Goal: Task Accomplishment & Management: Use online tool/utility

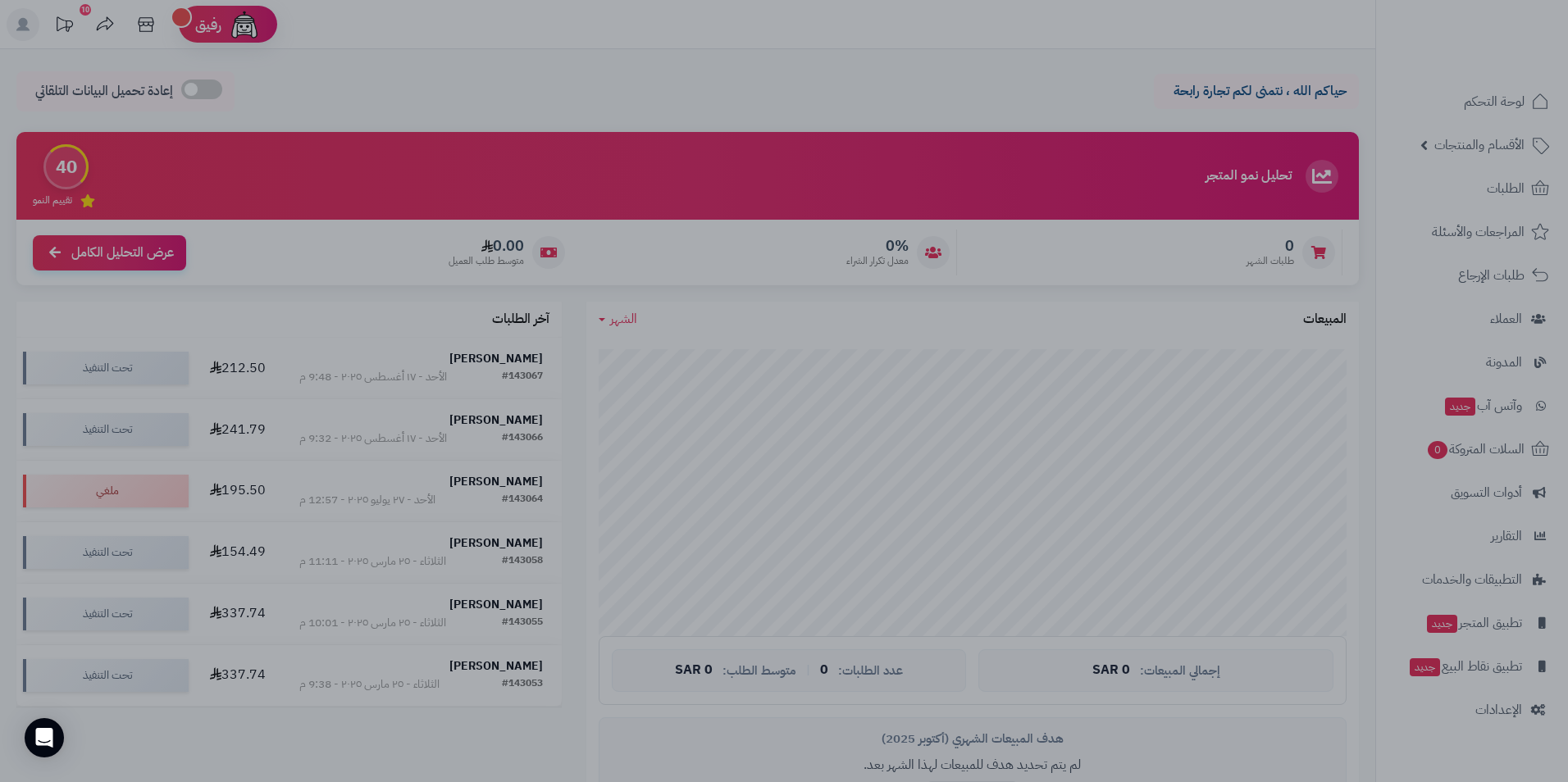
click at [1152, 78] on div at bounding box center [784, 391] width 1568 height 782
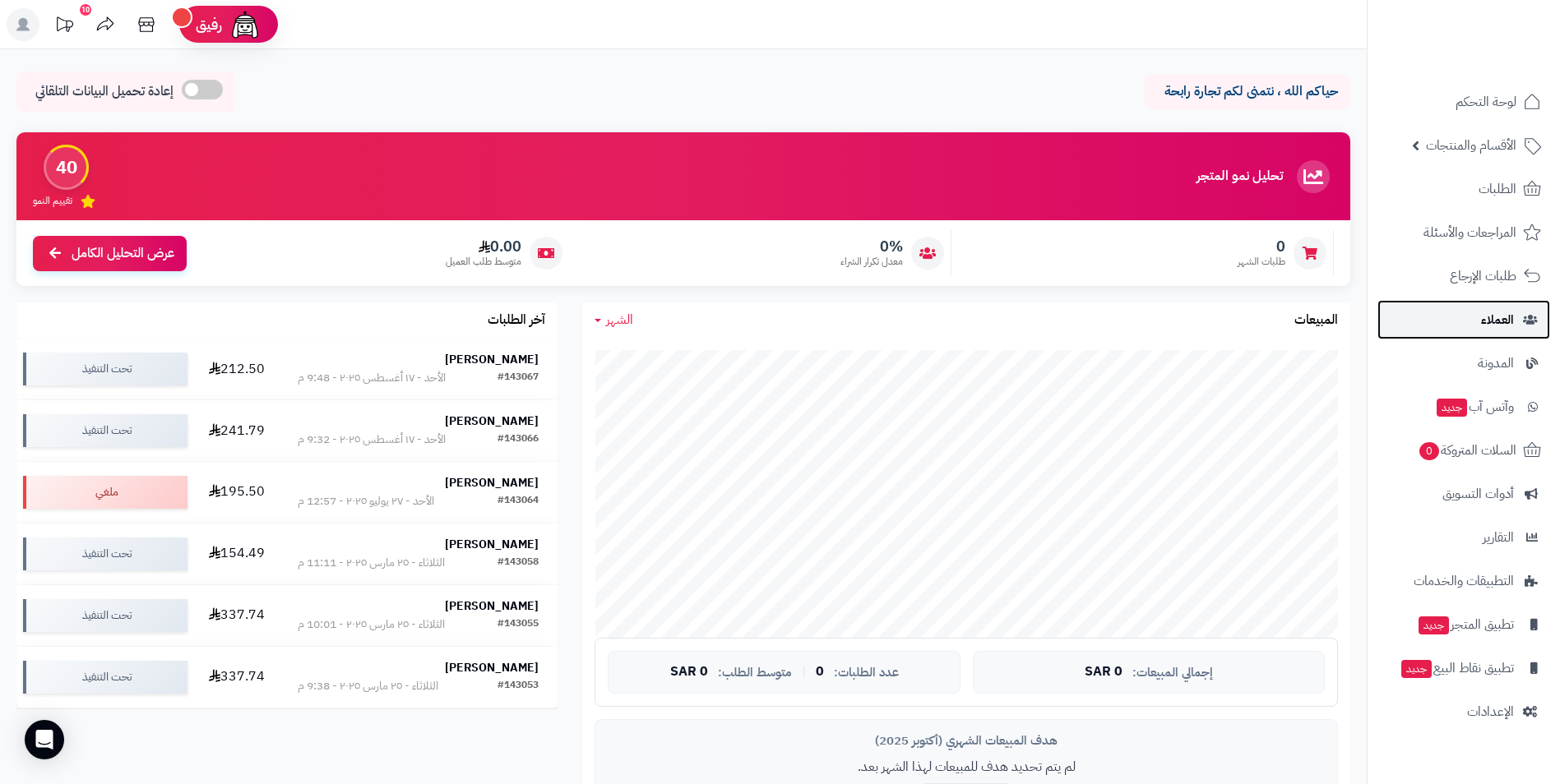
click at [1461, 311] on link "العملاء" at bounding box center [1463, 319] width 172 height 39
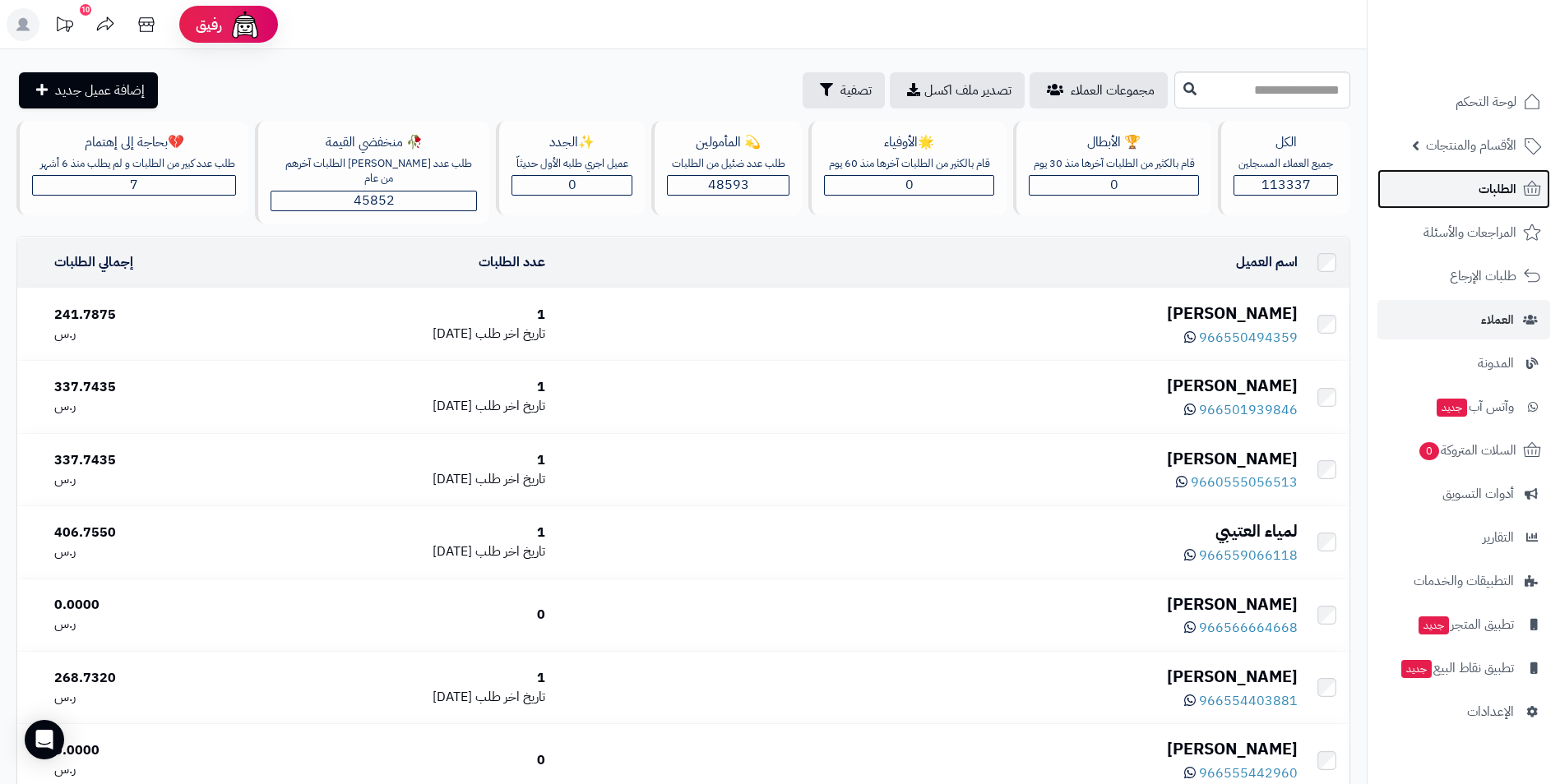
click at [1489, 200] on span "الطلبات" at bounding box center [1498, 189] width 37 height 23
click at [1501, 186] on span "الطلبات" at bounding box center [1498, 189] width 37 height 23
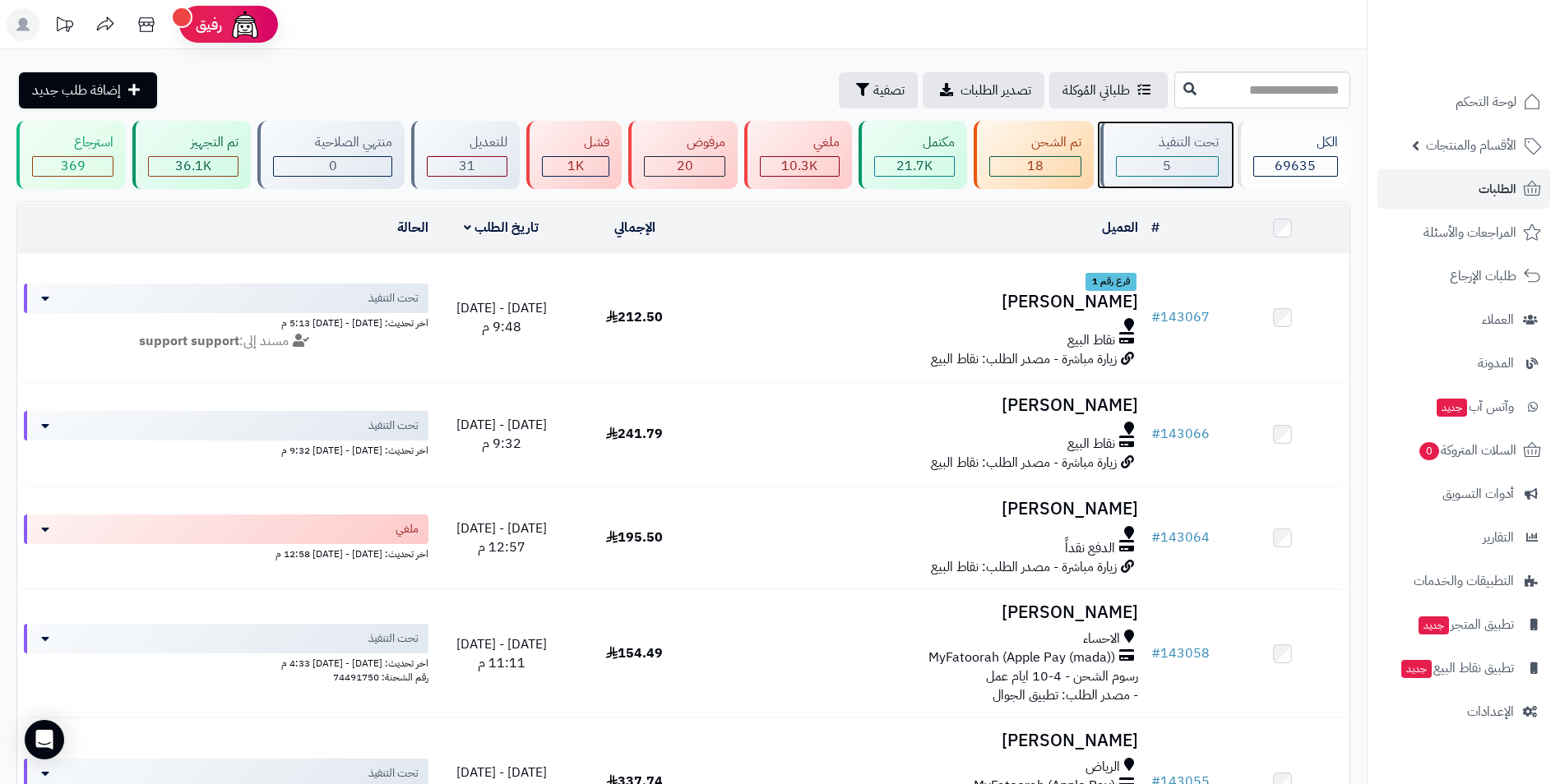
click at [1170, 164] on span "5" at bounding box center [1166, 166] width 8 height 20
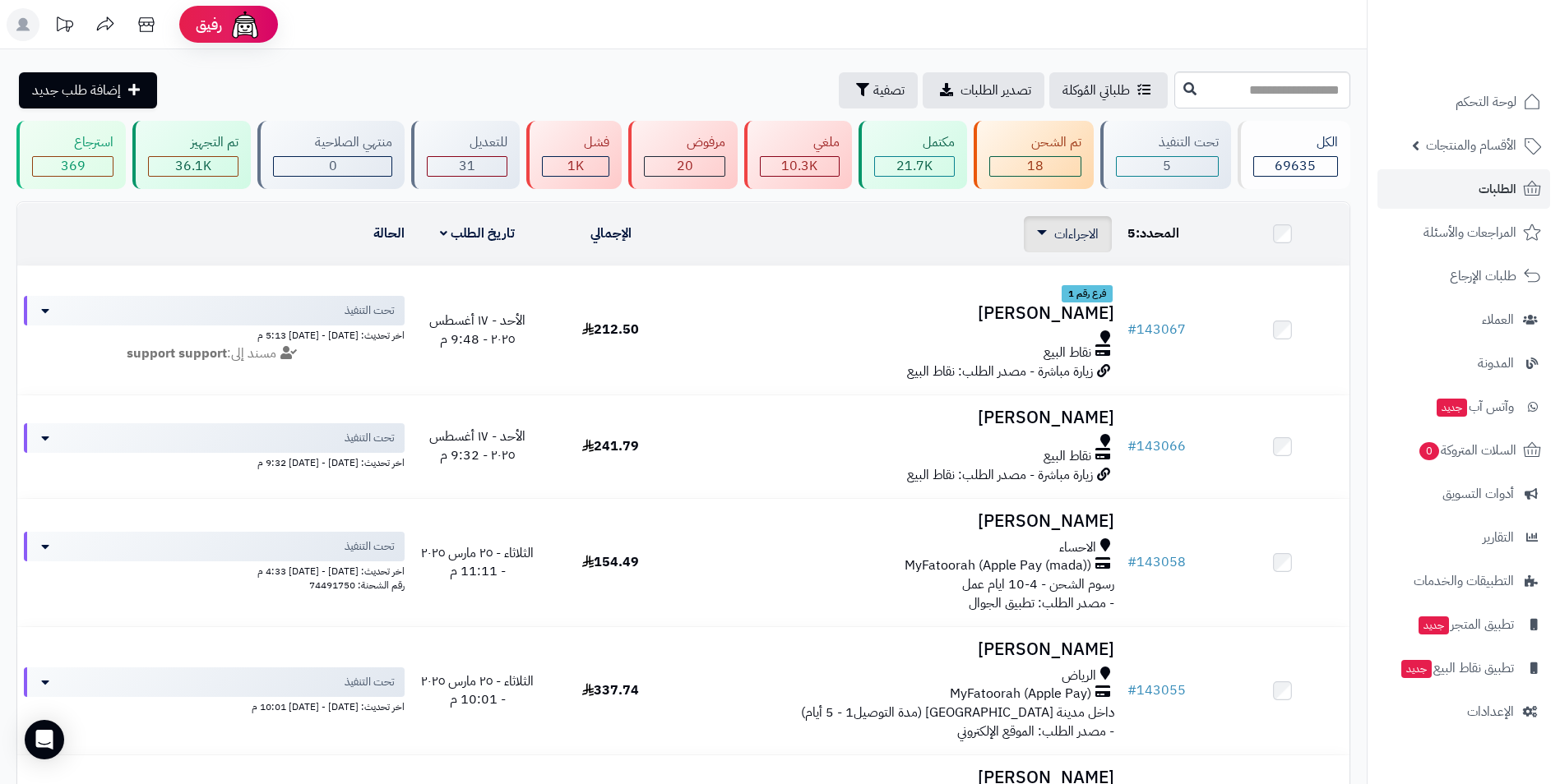
click at [1069, 233] on span "الاجراءات" at bounding box center [1076, 235] width 45 height 20
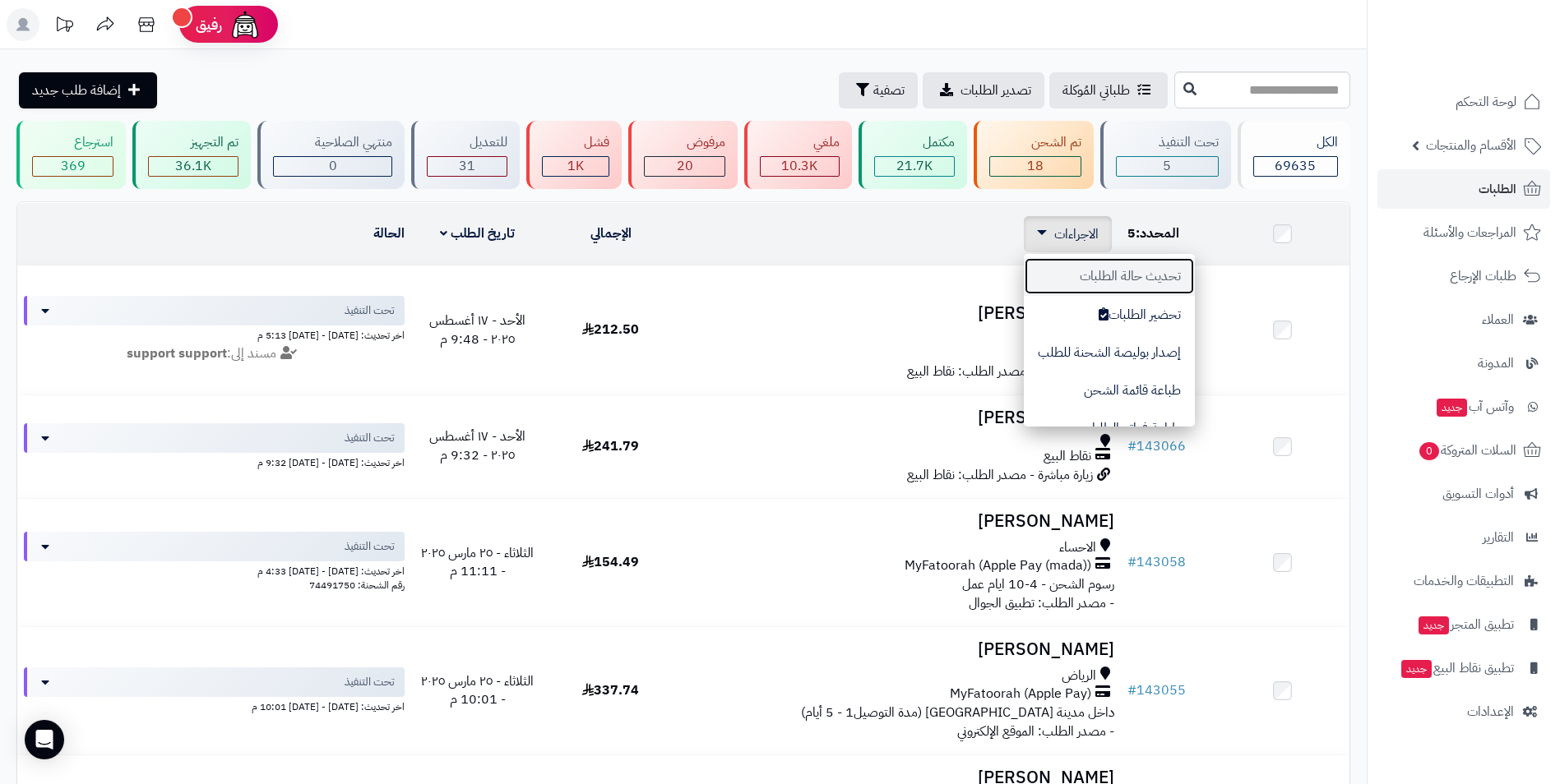
click at [1135, 276] on button "تحديث حالة الطلبات" at bounding box center [1109, 276] width 171 height 37
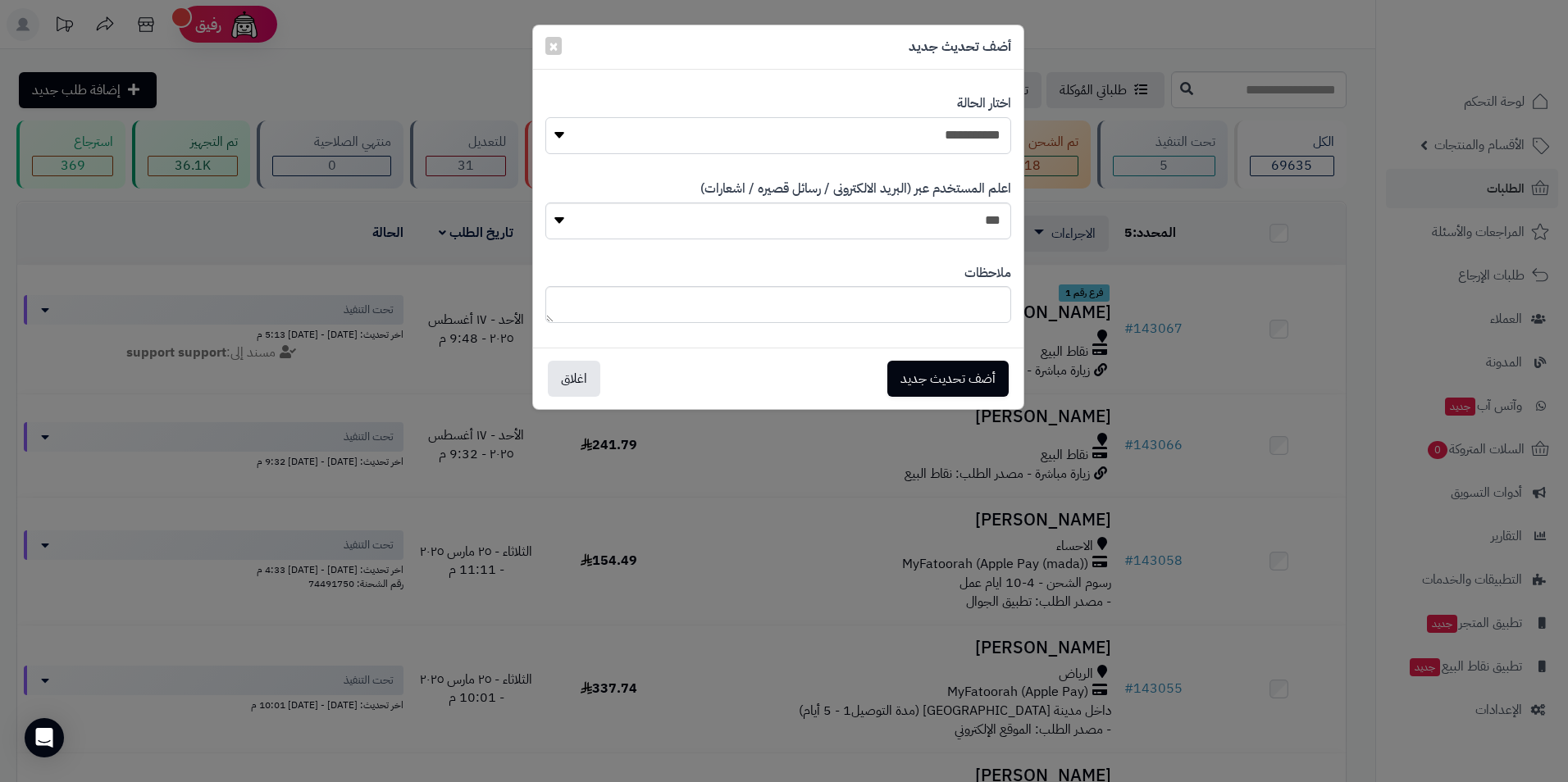
click at [897, 126] on select "**********" at bounding box center [778, 135] width 465 height 36
select select "*"
click at [546, 117] on select "**********" at bounding box center [778, 135] width 465 height 36
click at [934, 212] on select "*** **" at bounding box center [778, 221] width 465 height 36
select select "*"
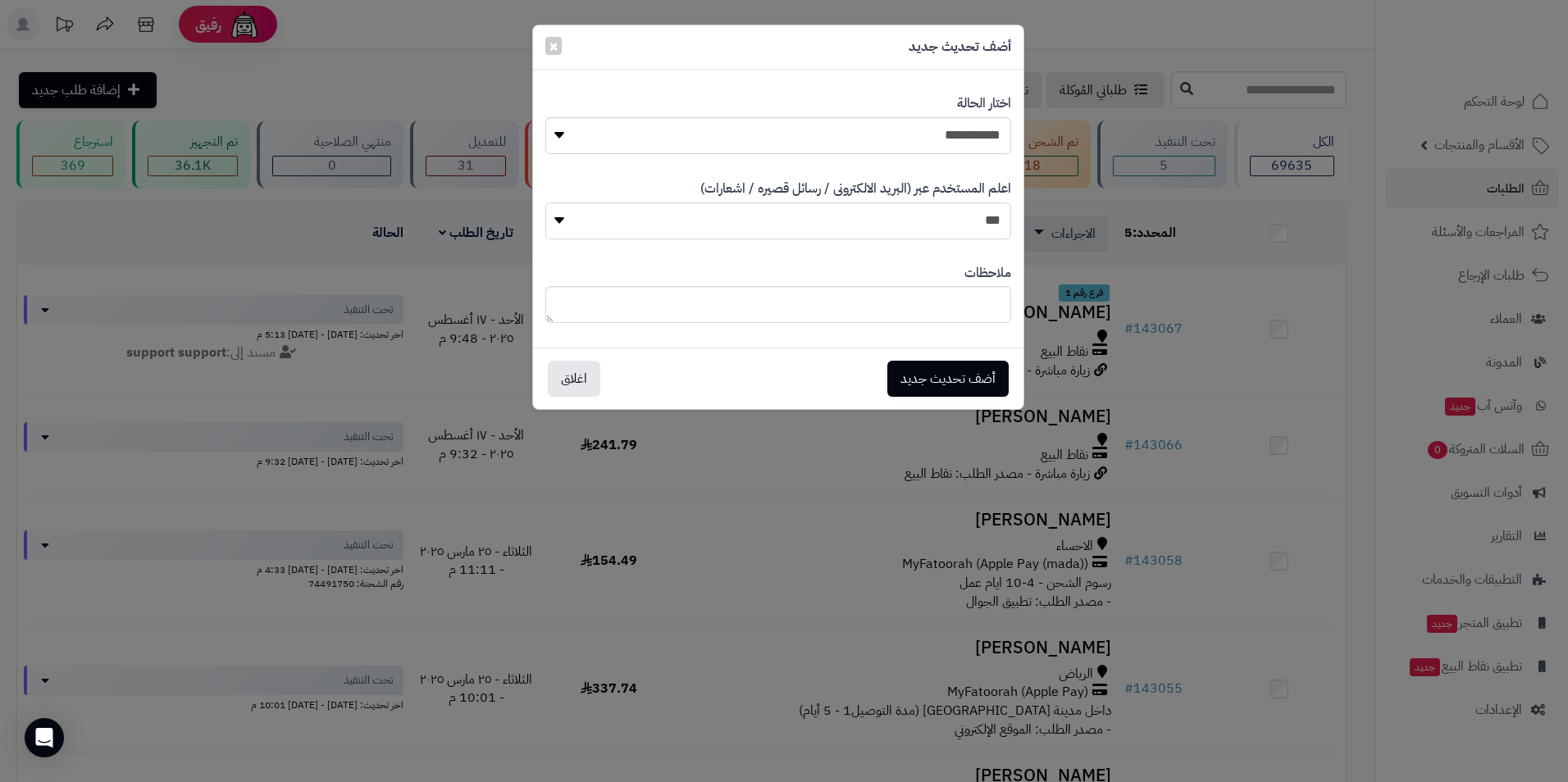
click at [546, 203] on select "*** **" at bounding box center [778, 221] width 465 height 36
click at [961, 373] on button "أضف تحديث جديد" at bounding box center [948, 377] width 121 height 36
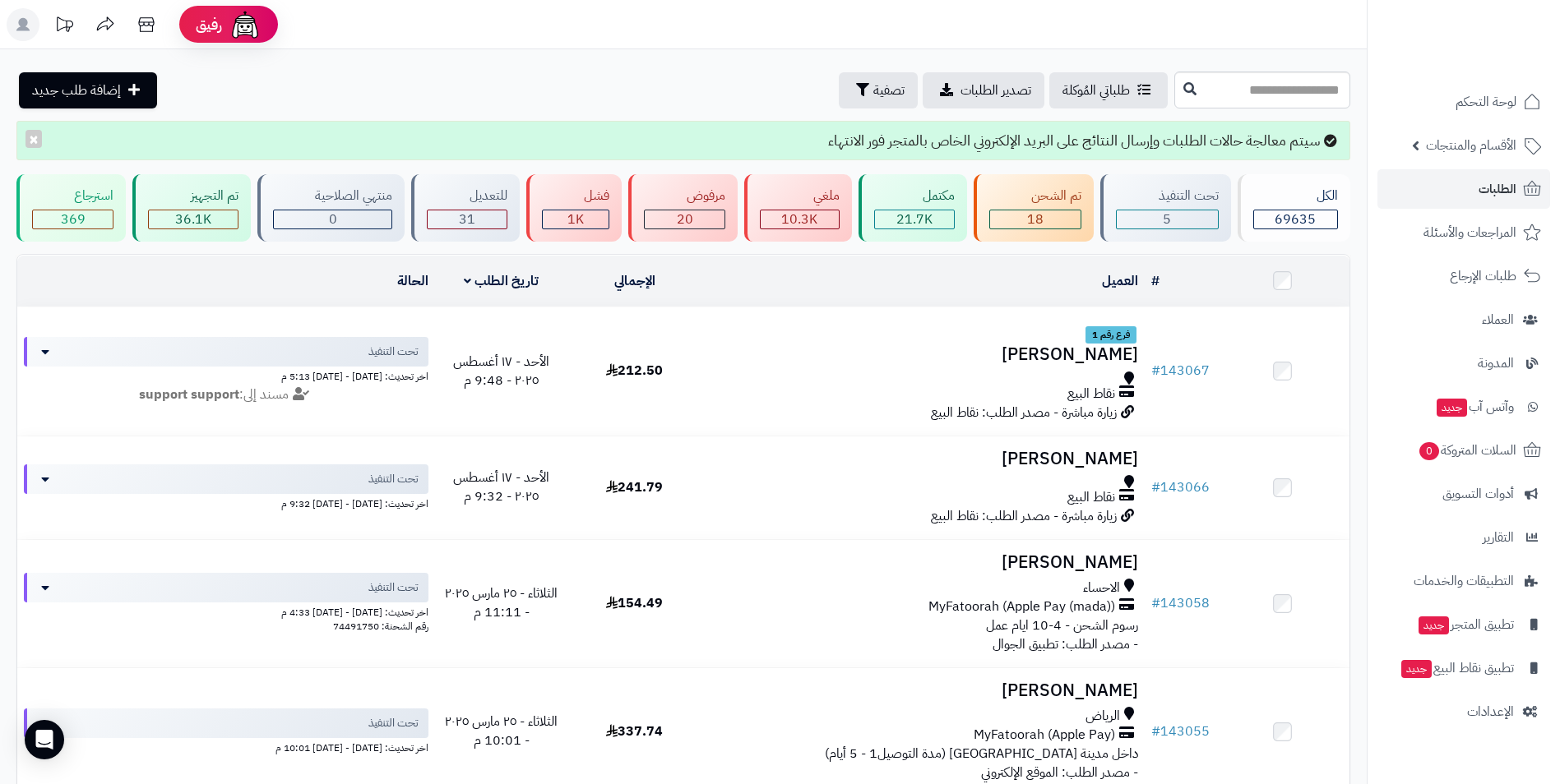
click at [29, 35] on rect at bounding box center [22, 24] width 33 height 33
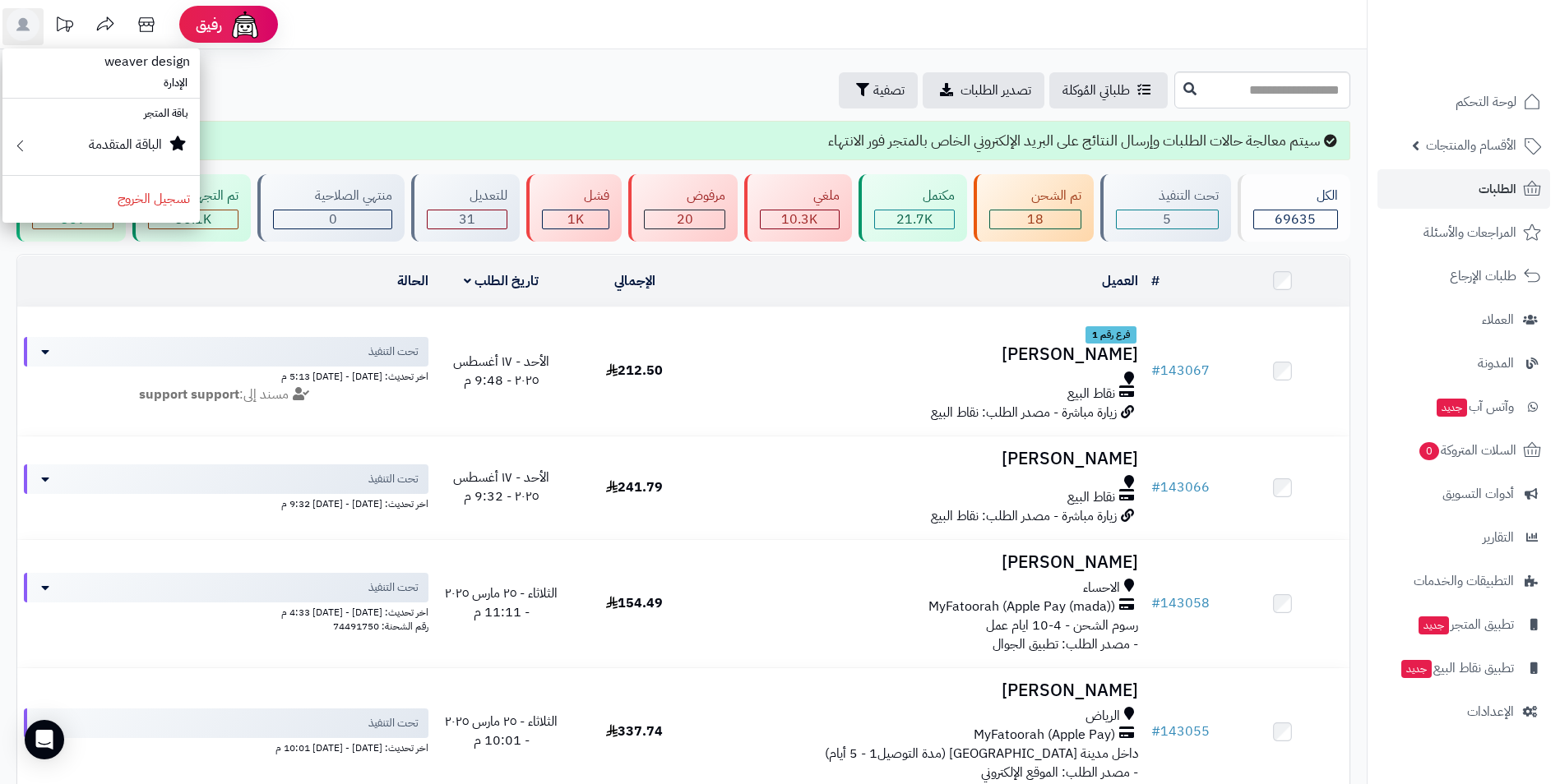
click at [456, 86] on div "طلباتي المُوكلة تصدير الطلبات تصفية إضافة طلب جديد" at bounding box center [593, 90] width 1154 height 37
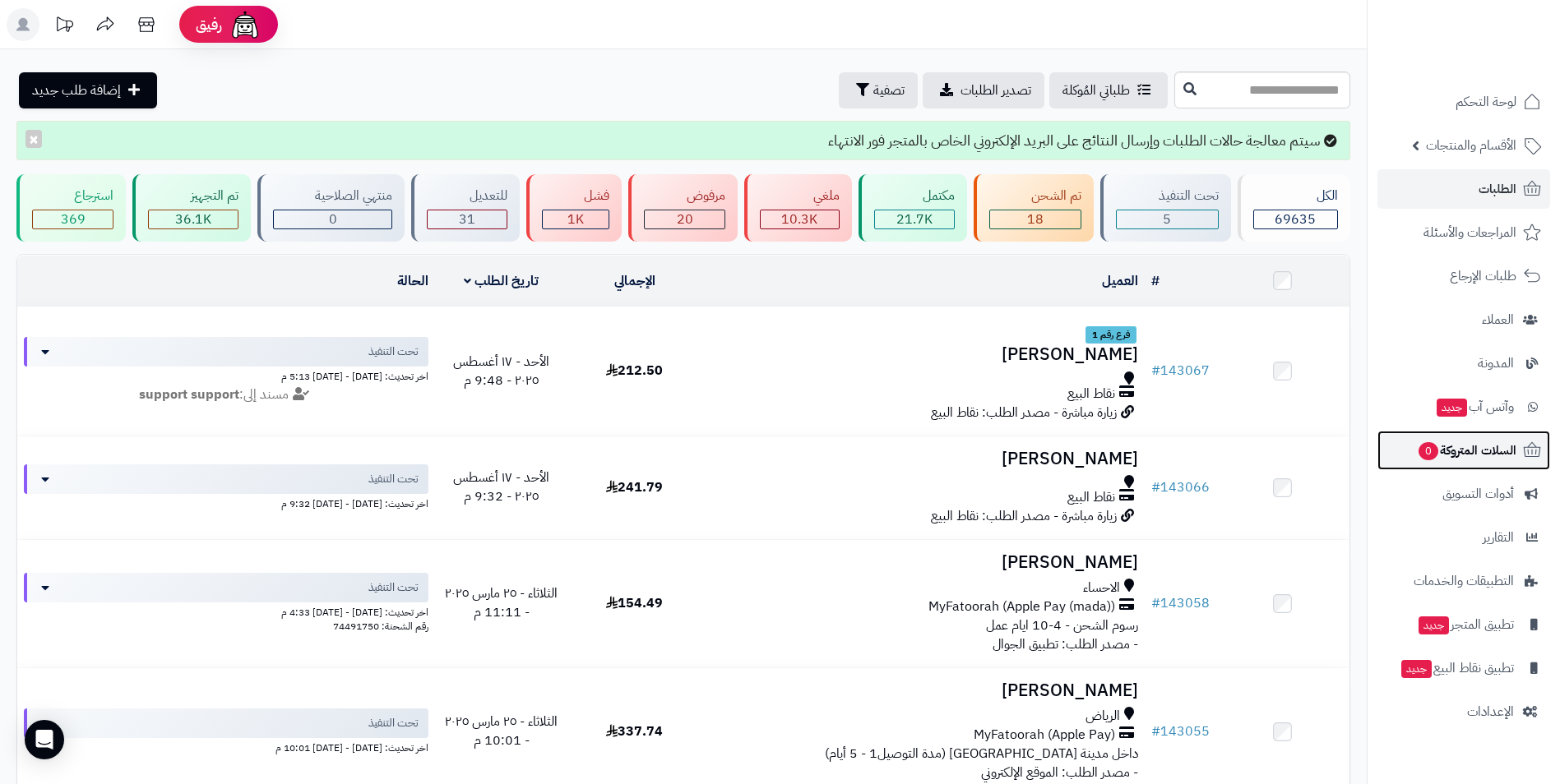
click at [1478, 455] on span "السلات المتروكة 0" at bounding box center [1466, 450] width 99 height 23
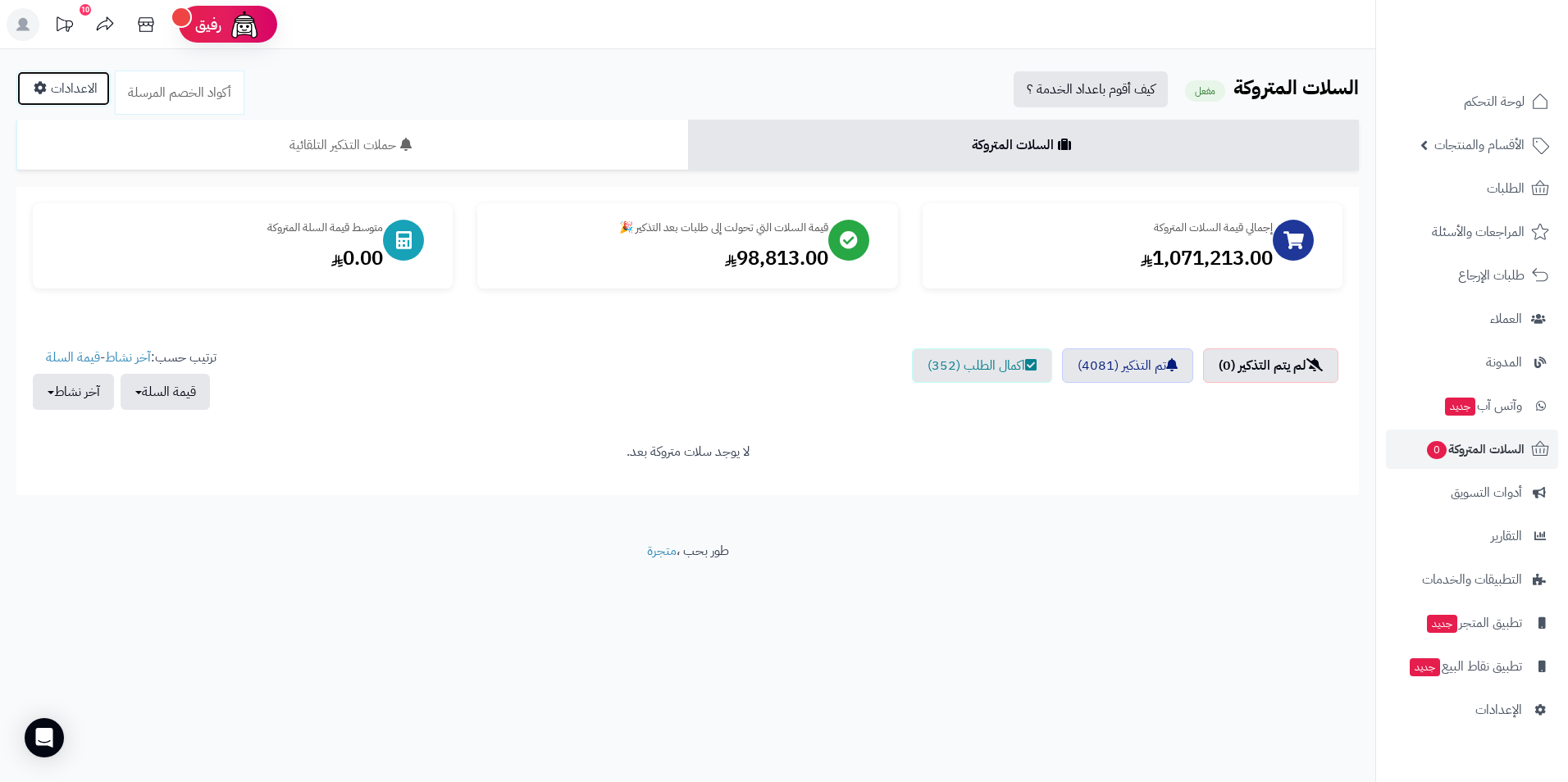
click at [59, 87] on link "الاعدادات" at bounding box center [63, 88] width 94 height 36
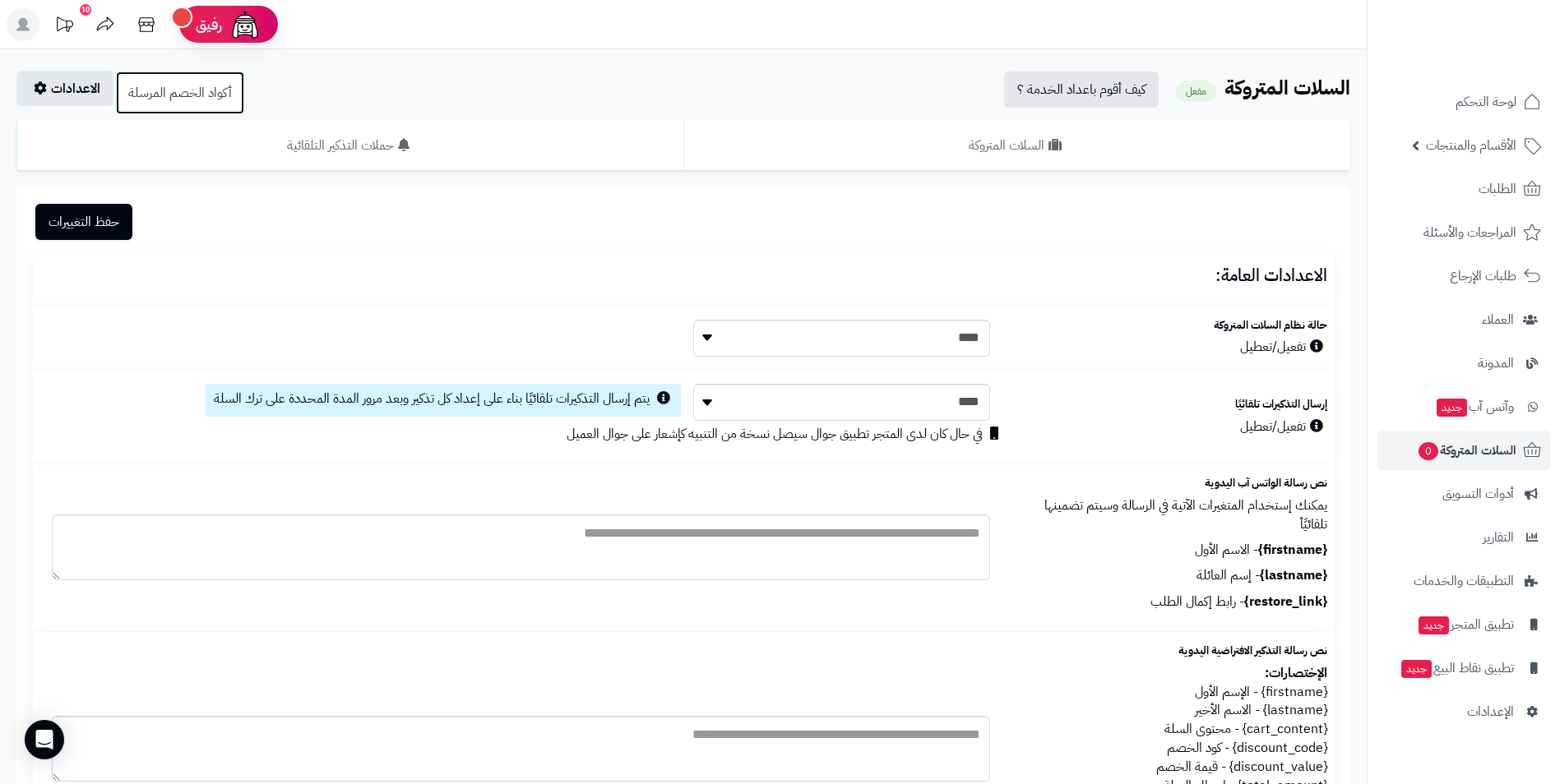
click at [158, 90] on link "أكواد الخصم المرسلة" at bounding box center [180, 93] width 130 height 45
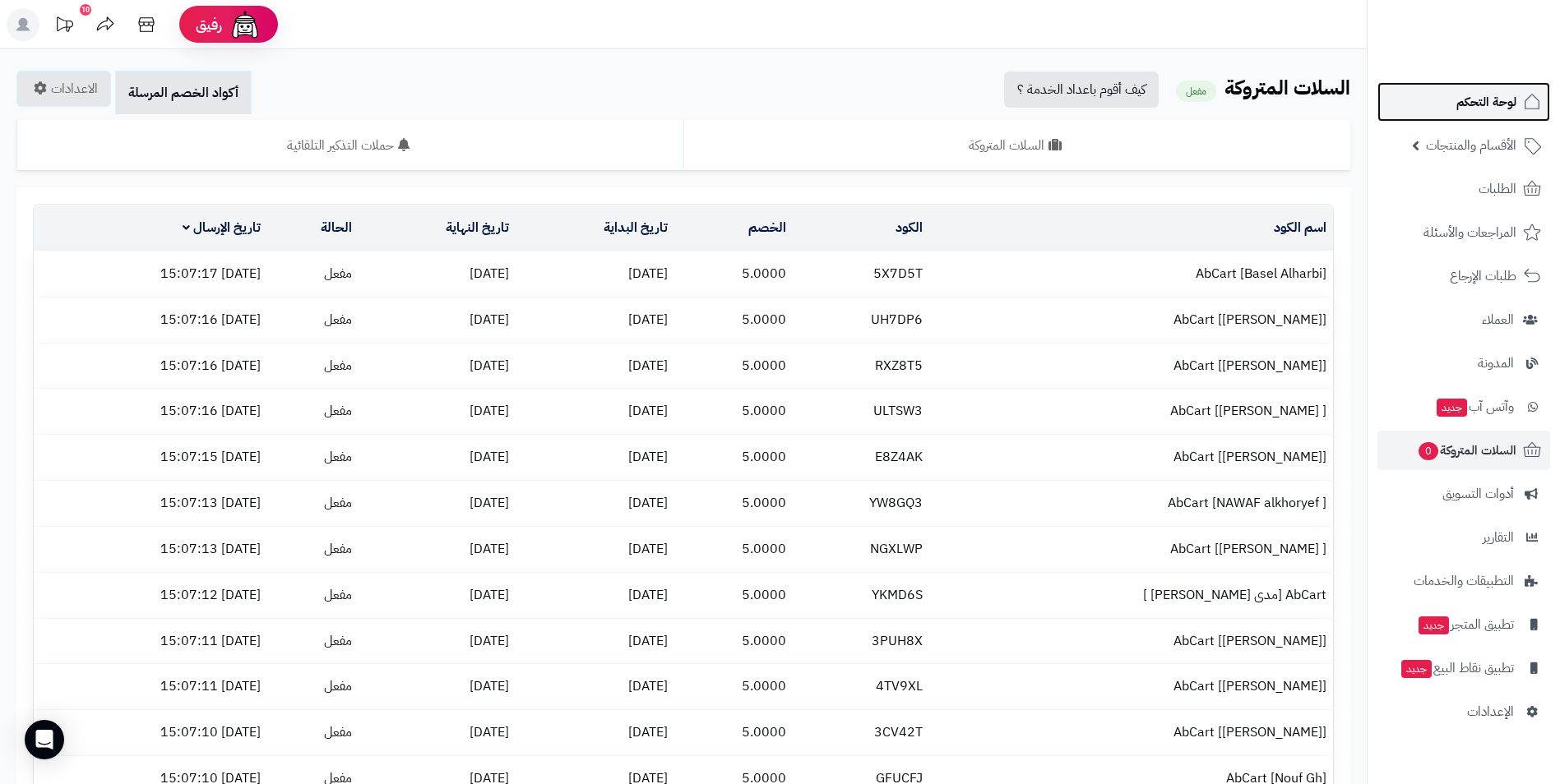
click at [1488, 111] on span "لوحة التحكم" at bounding box center [1486, 102] width 60 height 23
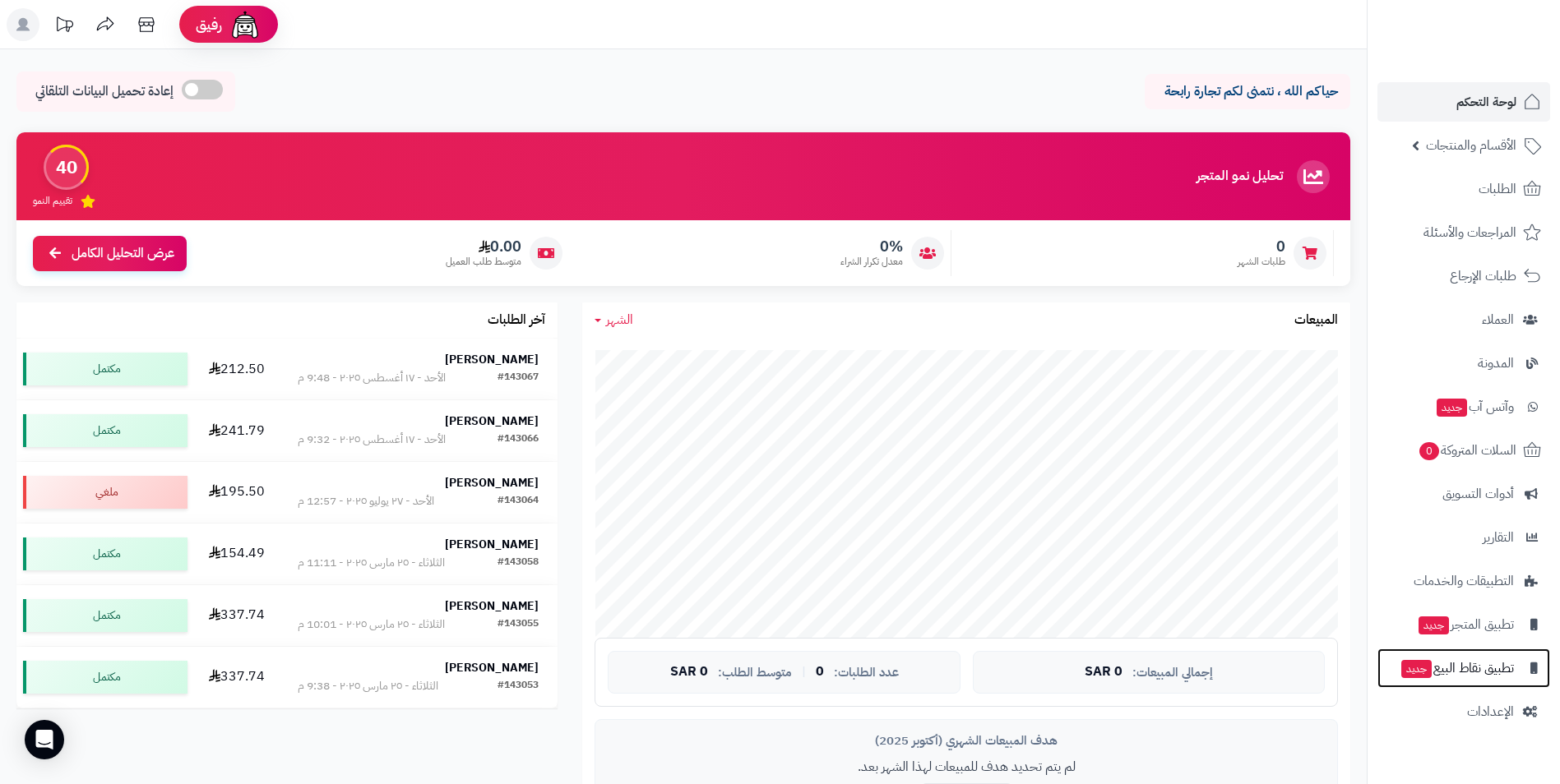
click at [1473, 665] on span "تطبيق نقاط البيع جديد" at bounding box center [1456, 668] width 114 height 23
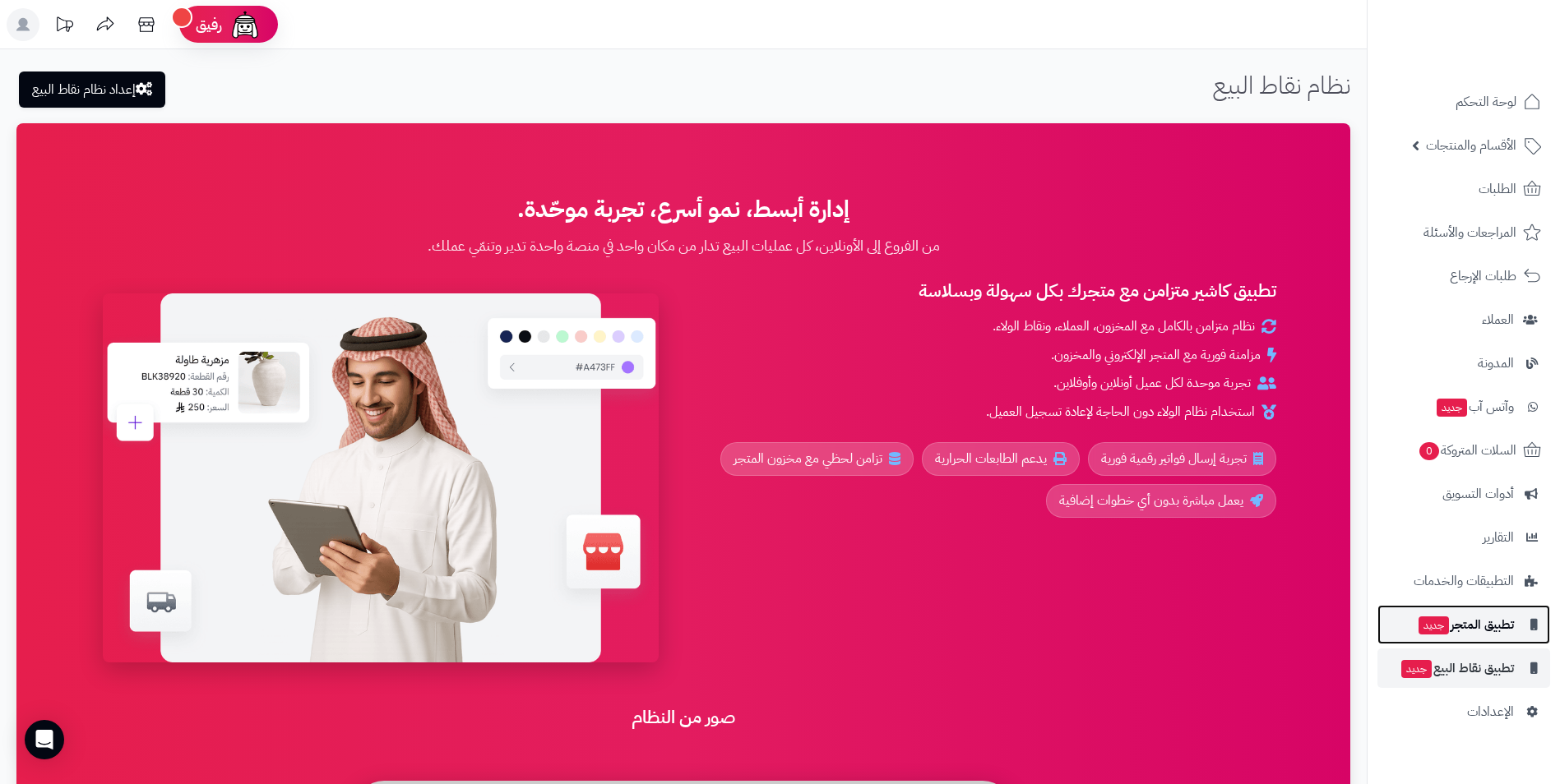
click at [1476, 627] on span "تطبيق المتجر جديد" at bounding box center [1465, 624] width 97 height 23
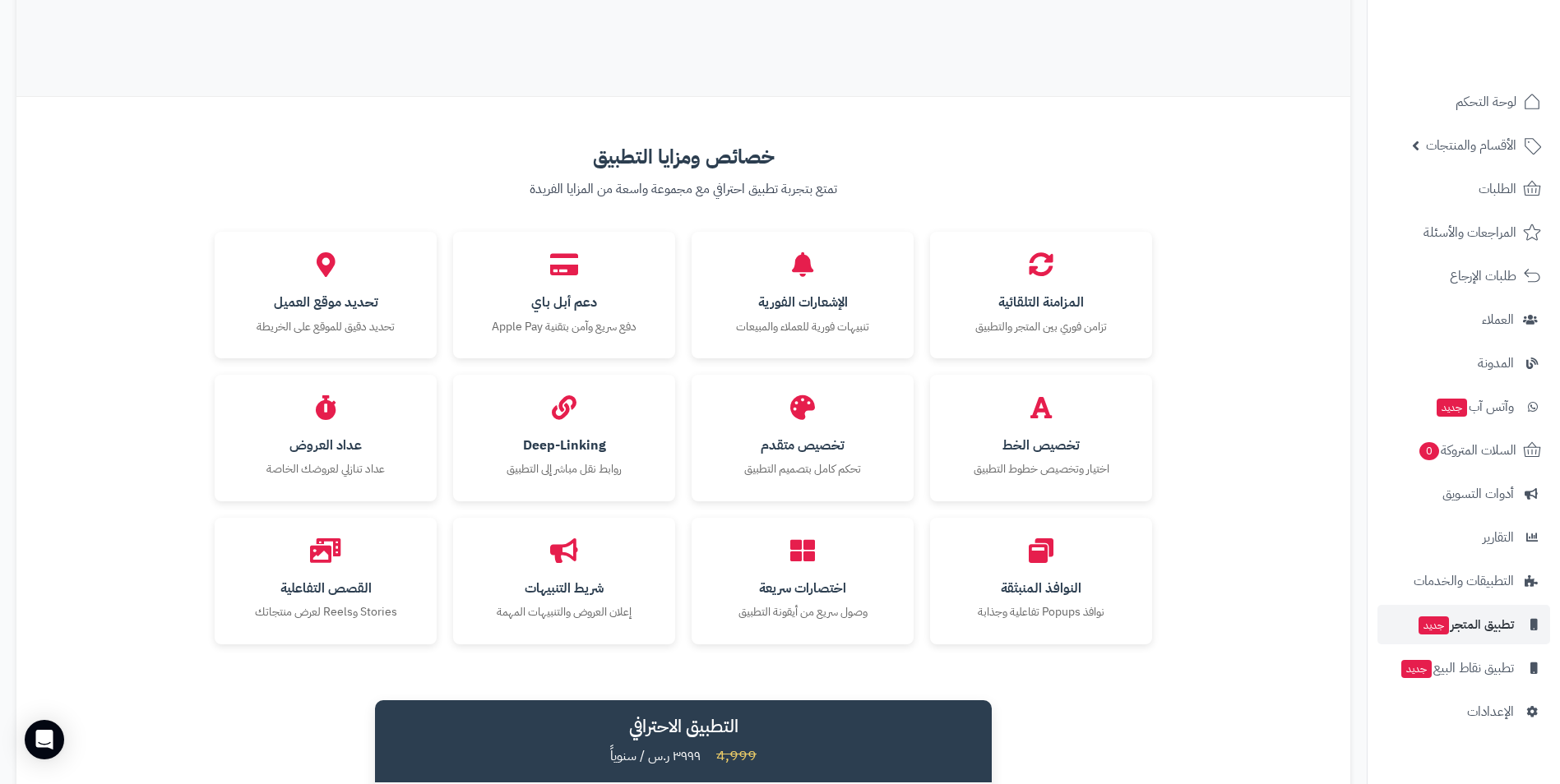
scroll to position [1726, 0]
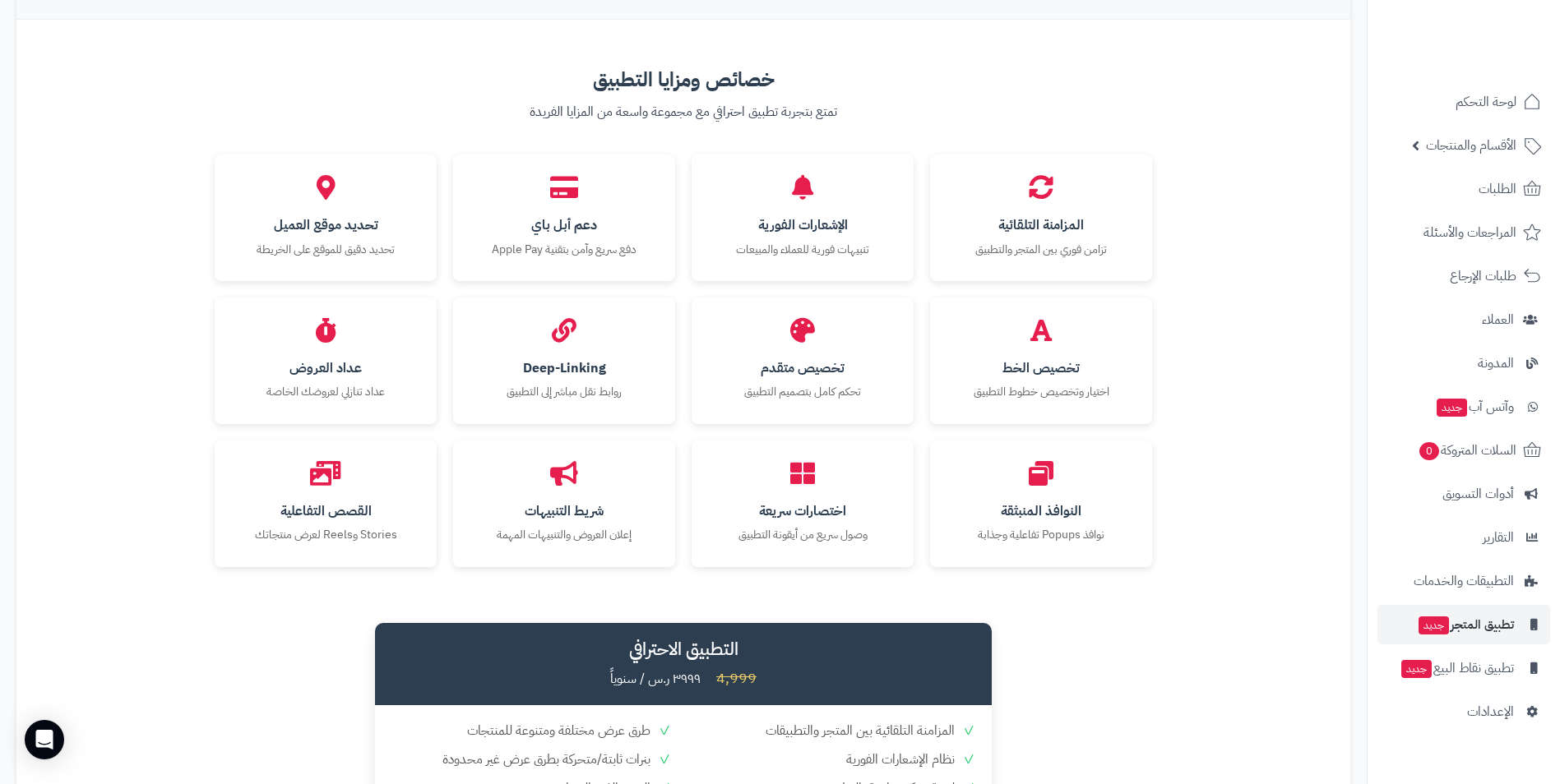
click at [826, 425] on div "المزامنة التلقائية تزامن فوري بين المتجر والتطبيق الإشعارات الفورية تنبيهات فور…" at bounding box center [683, 360] width 937 height 413
click at [838, 396] on p "تحكم كامل بتصميم التطبيق" at bounding box center [802, 388] width 189 height 16
click at [809, 364] on h4 "تخصيص متقدم" at bounding box center [802, 365] width 189 height 15
click at [822, 358] on h4 "تخصيص متقدم" at bounding box center [802, 365] width 189 height 15
click at [1455, 590] on span "التطبيقات والخدمات" at bounding box center [1464, 582] width 99 height 23
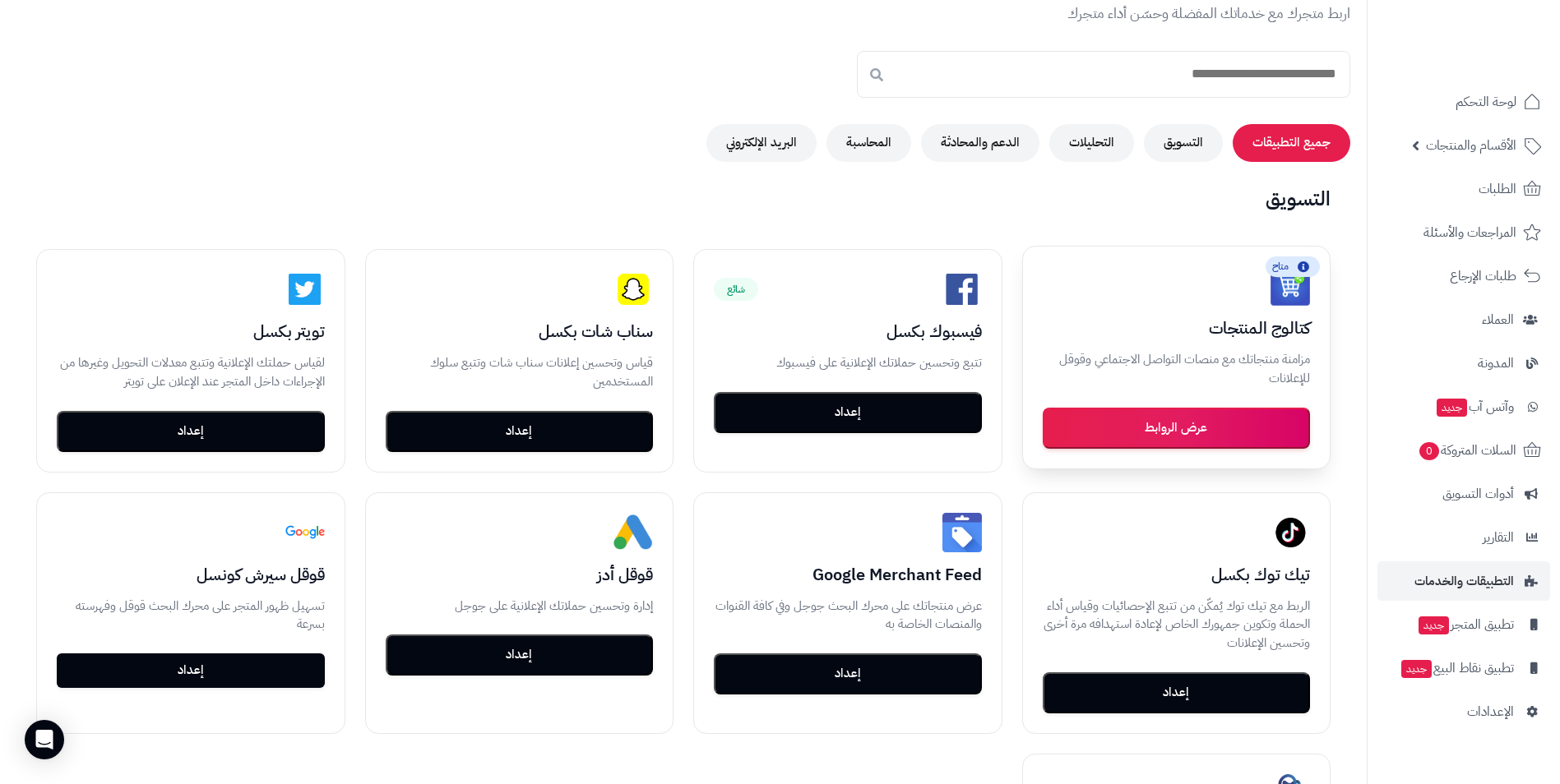
scroll to position [82, 0]
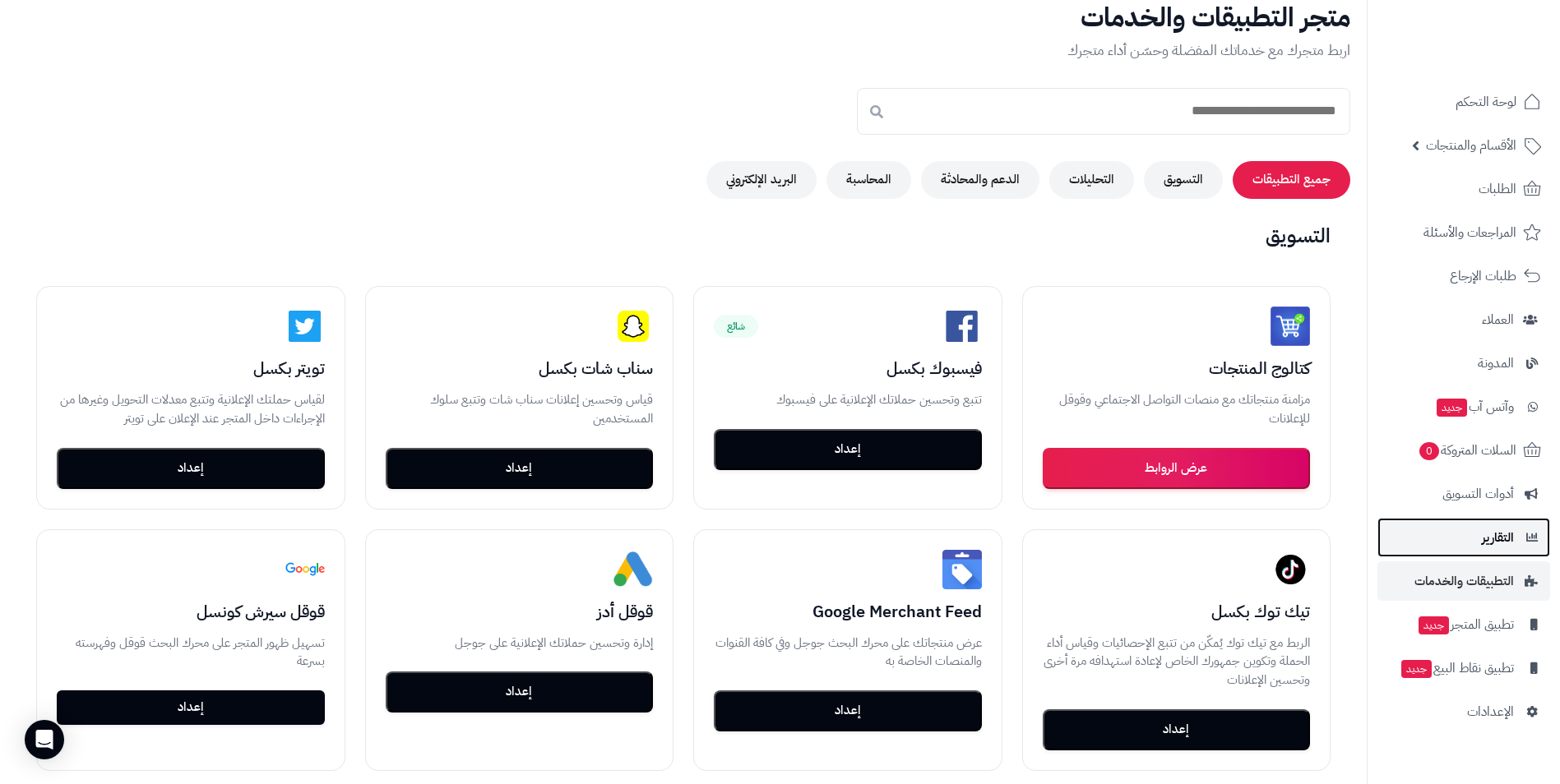
click at [1504, 538] on span "التقارير" at bounding box center [1498, 538] width 32 height 23
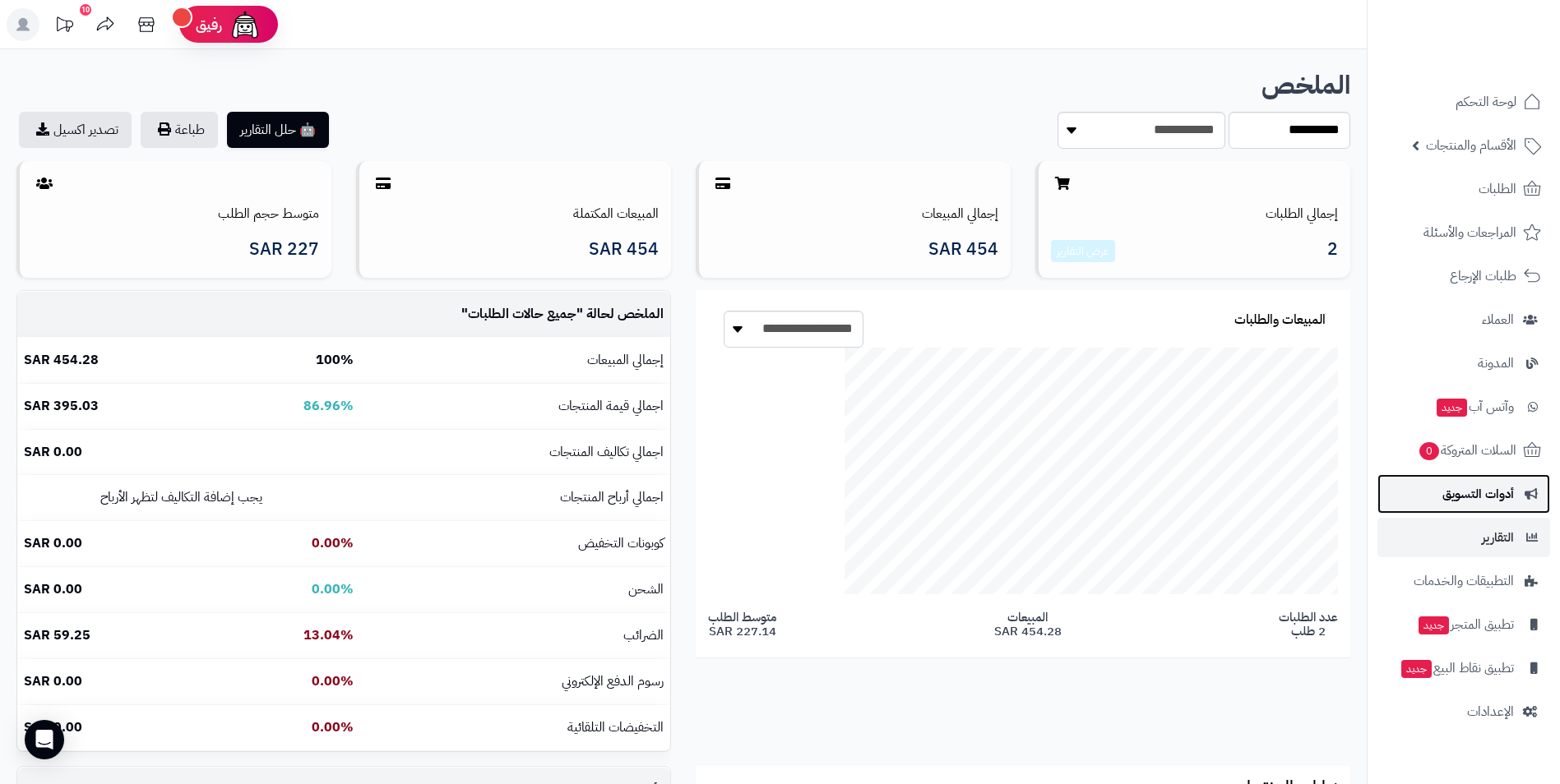
click at [1504, 500] on span "أدوات التسويق" at bounding box center [1478, 494] width 71 height 23
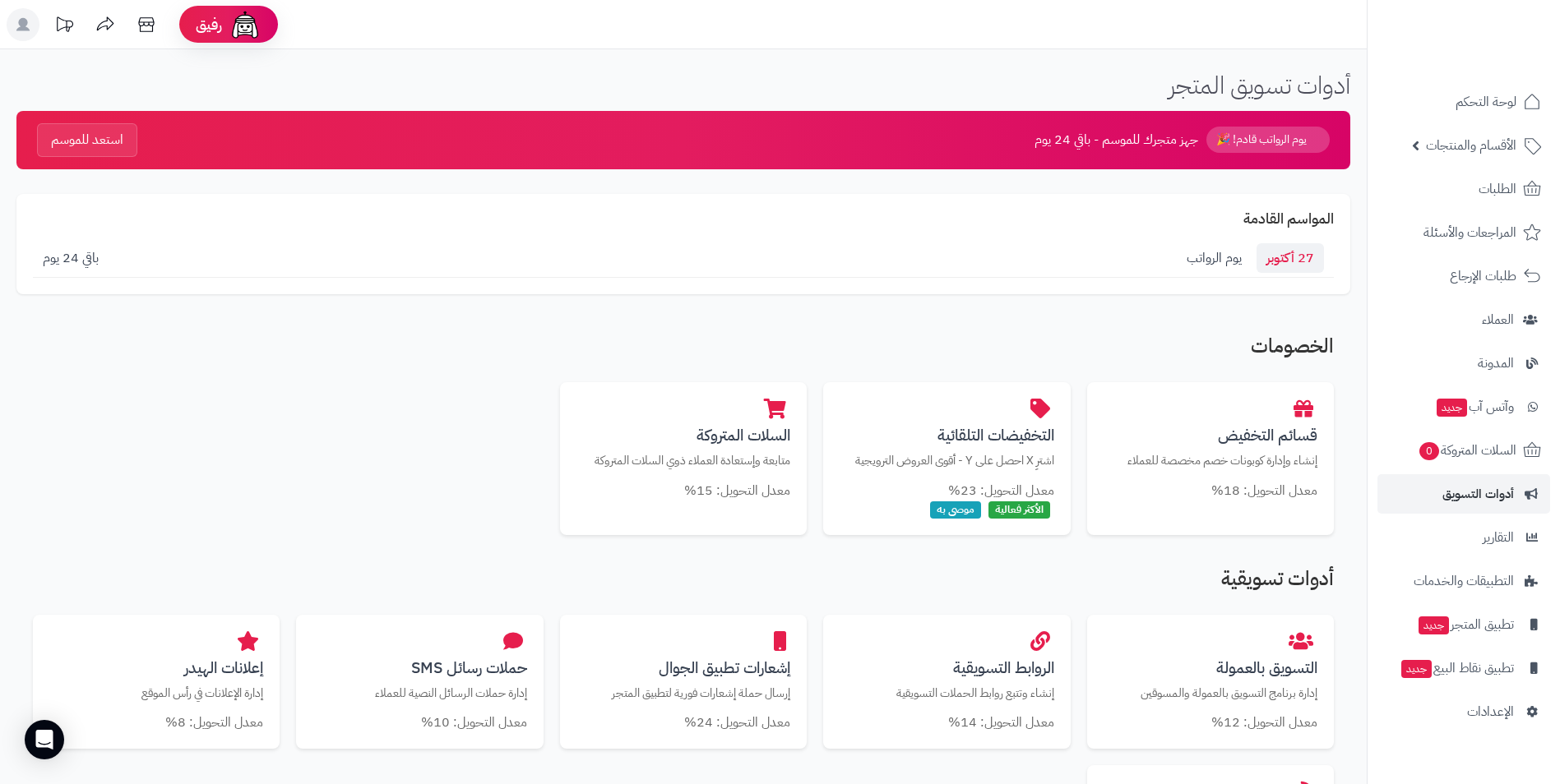
click at [1484, 451] on span "السلات المتروكة 0" at bounding box center [1466, 450] width 99 height 23
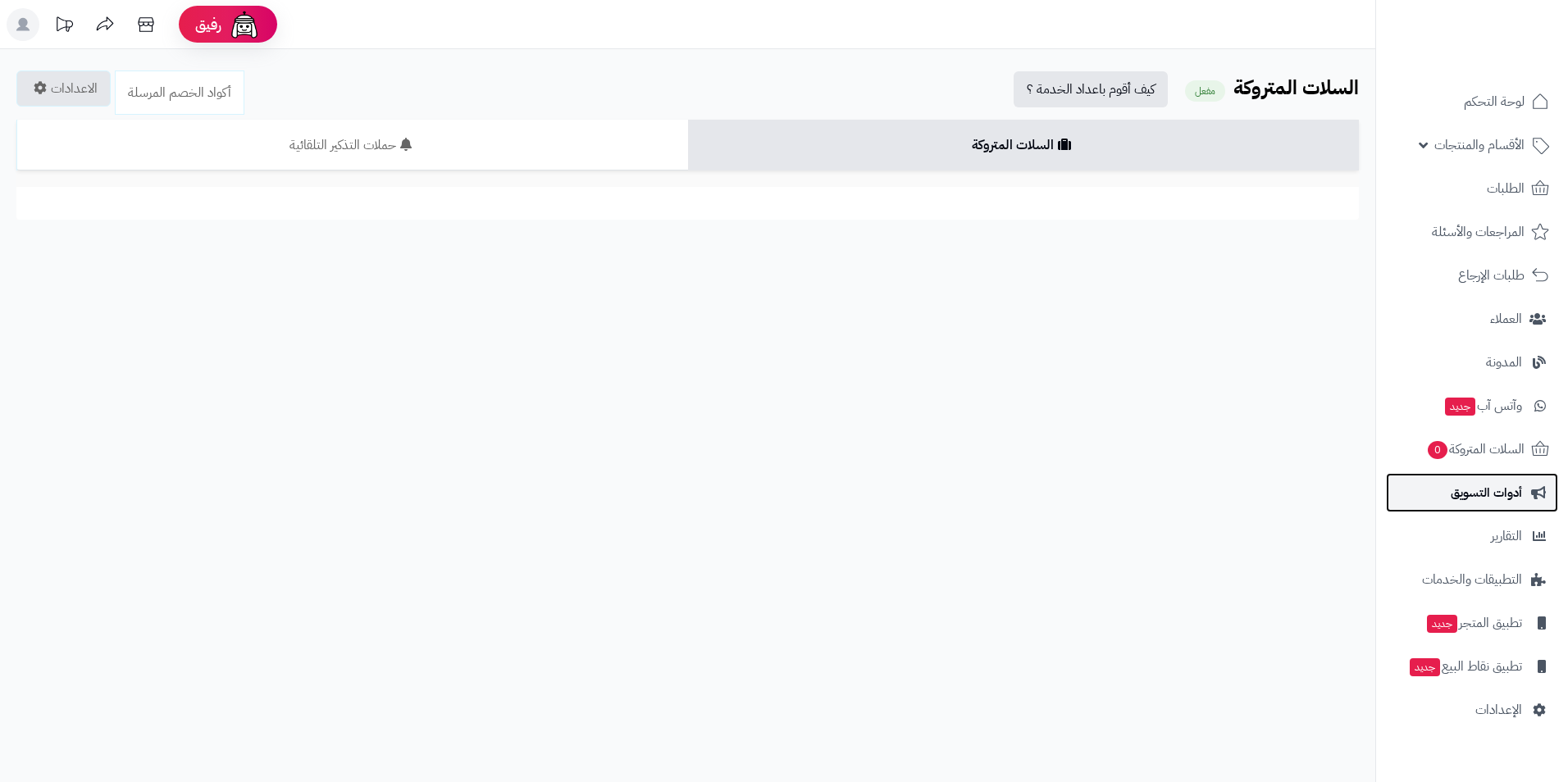
click at [1496, 492] on span "أدوات التسويق" at bounding box center [1486, 493] width 71 height 23
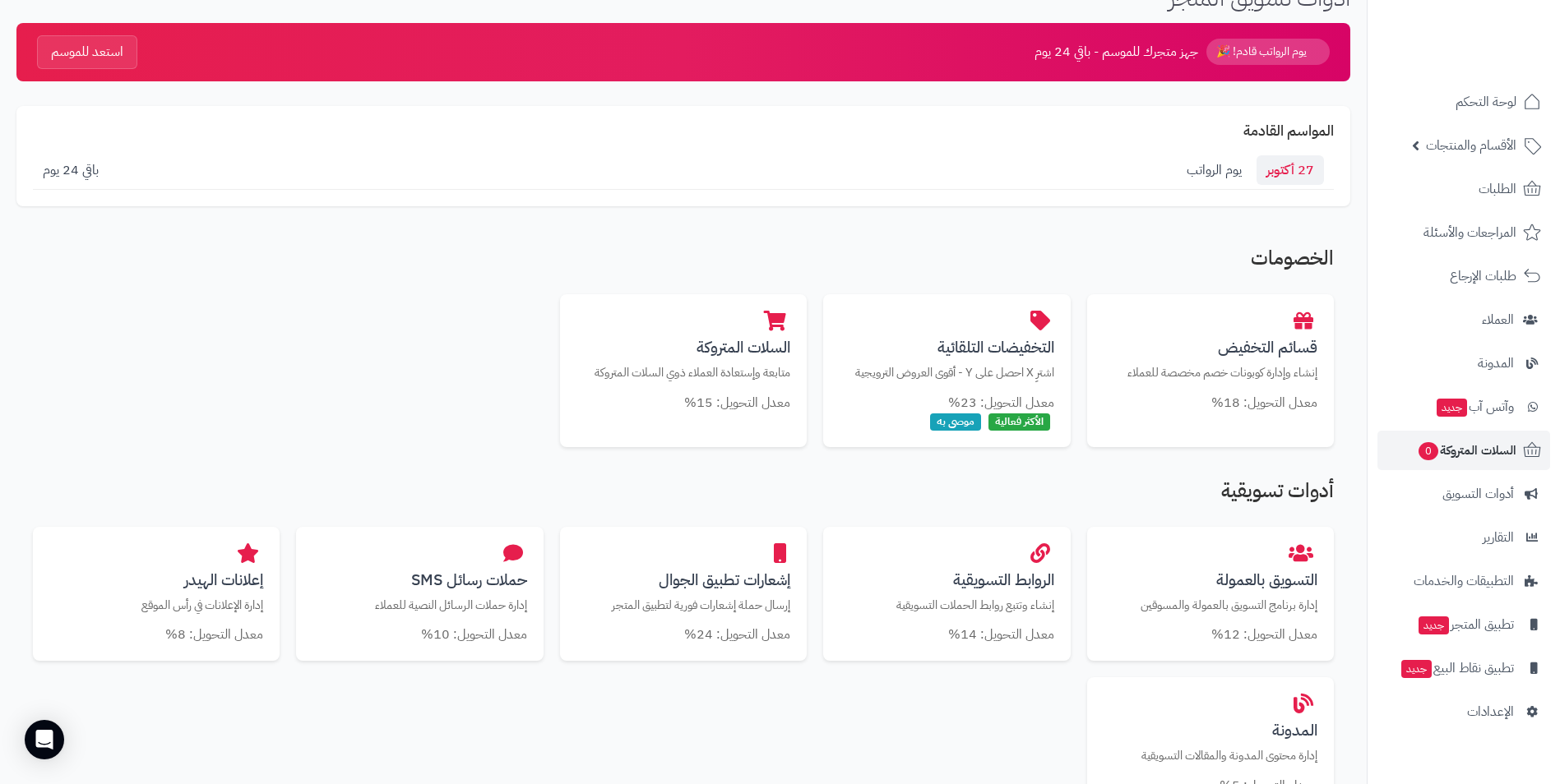
scroll to position [246, 0]
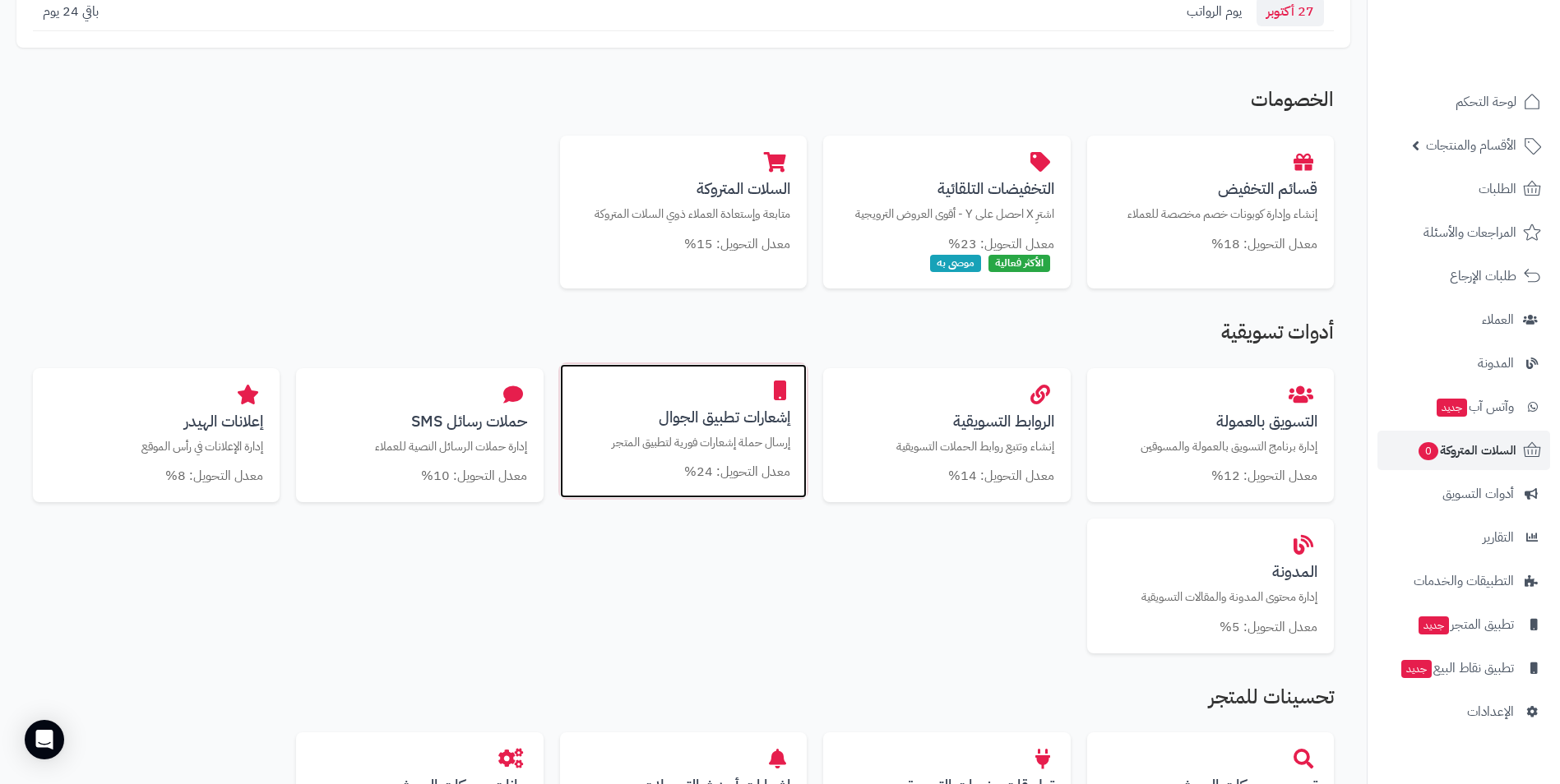
click at [682, 420] on h3 "إشعارات تطبيق الجوال" at bounding box center [684, 417] width 214 height 17
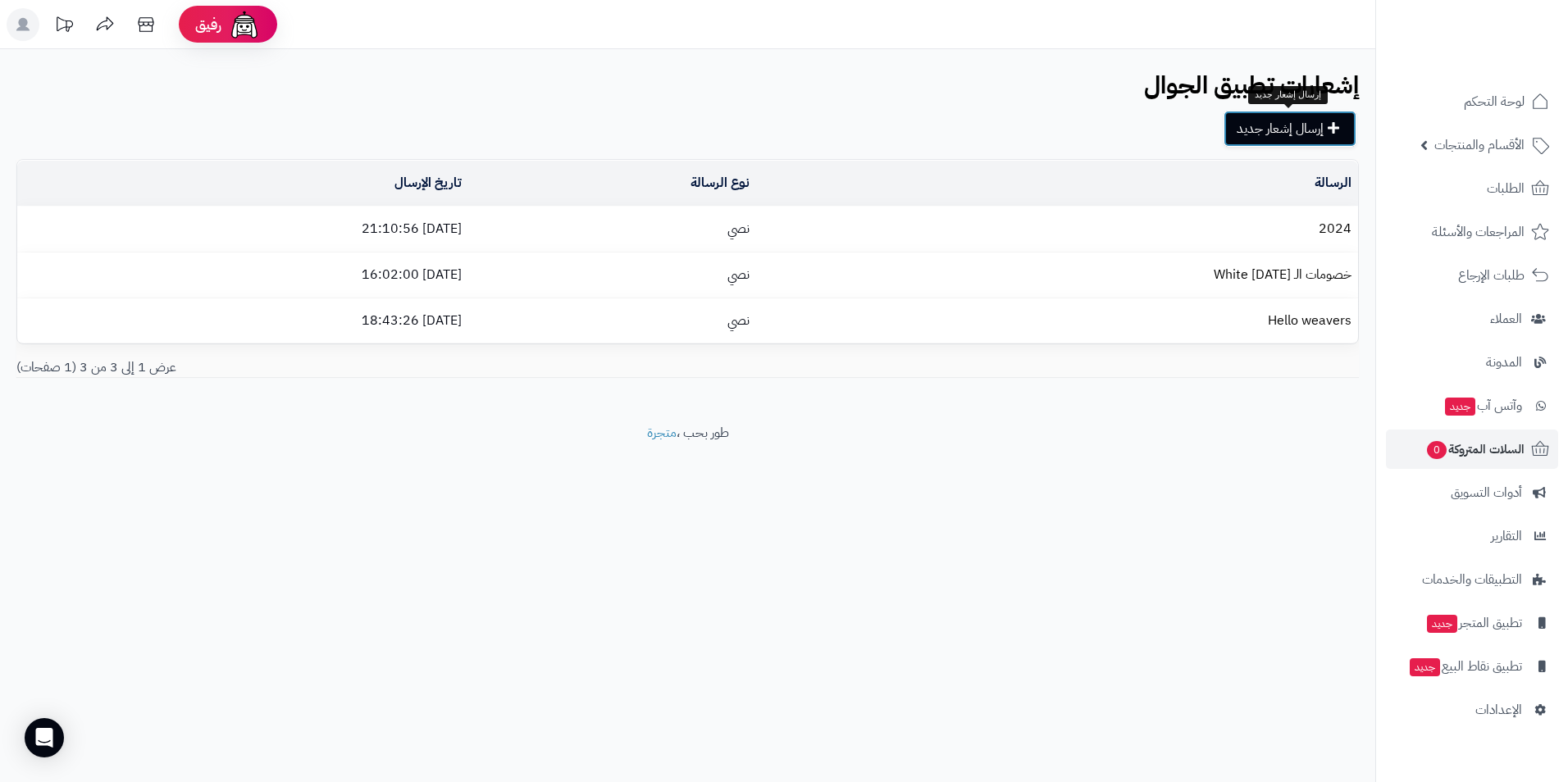
click at [1251, 123] on link "إرسال إشعار جديد" at bounding box center [1289, 128] width 133 height 36
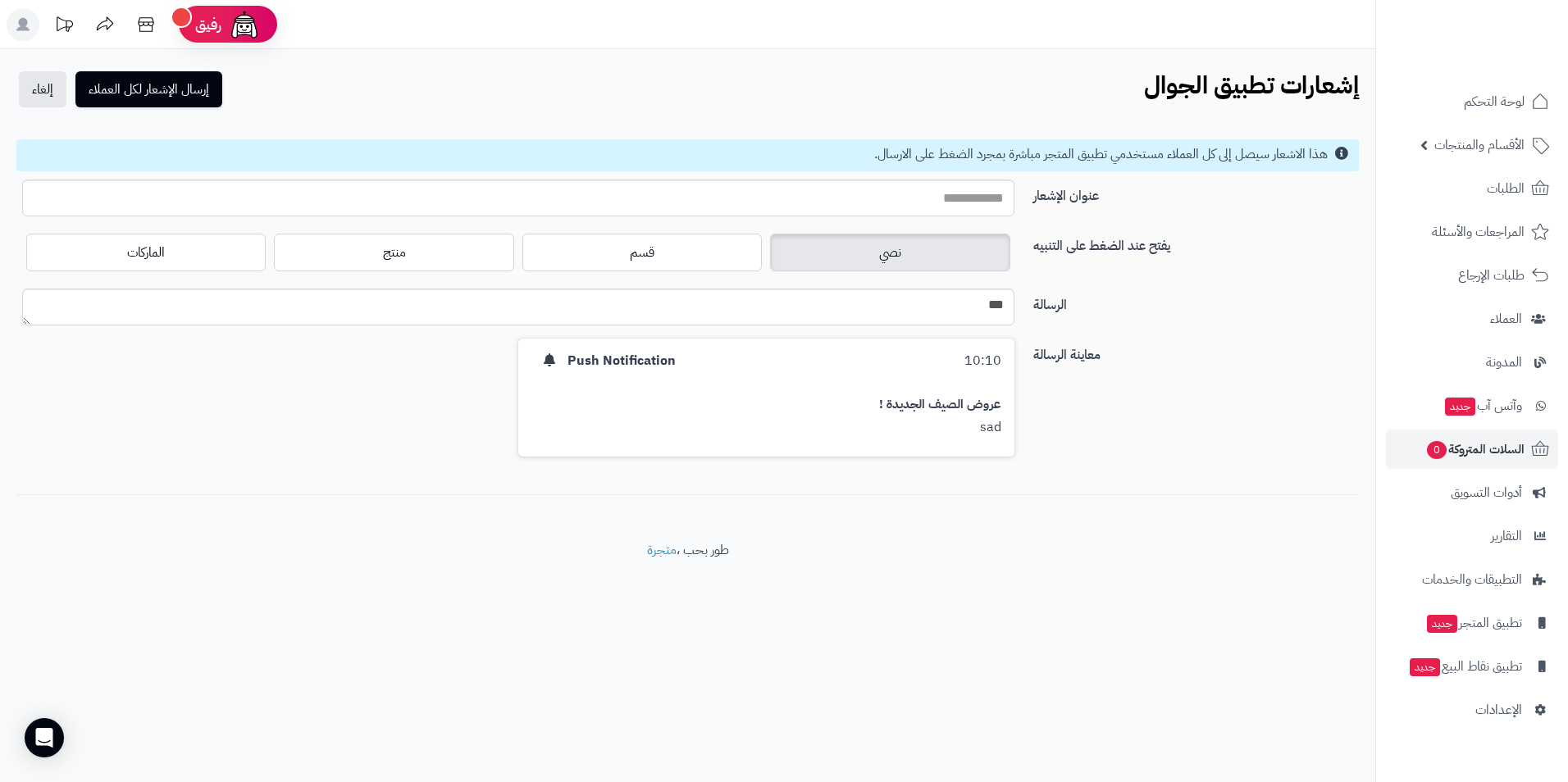
click at [1212, 399] on div "معاينة الرسالة 10:10 Push Notification عروض الصيف الجديدة ! sad" at bounding box center [687, 416] width 1355 height 156
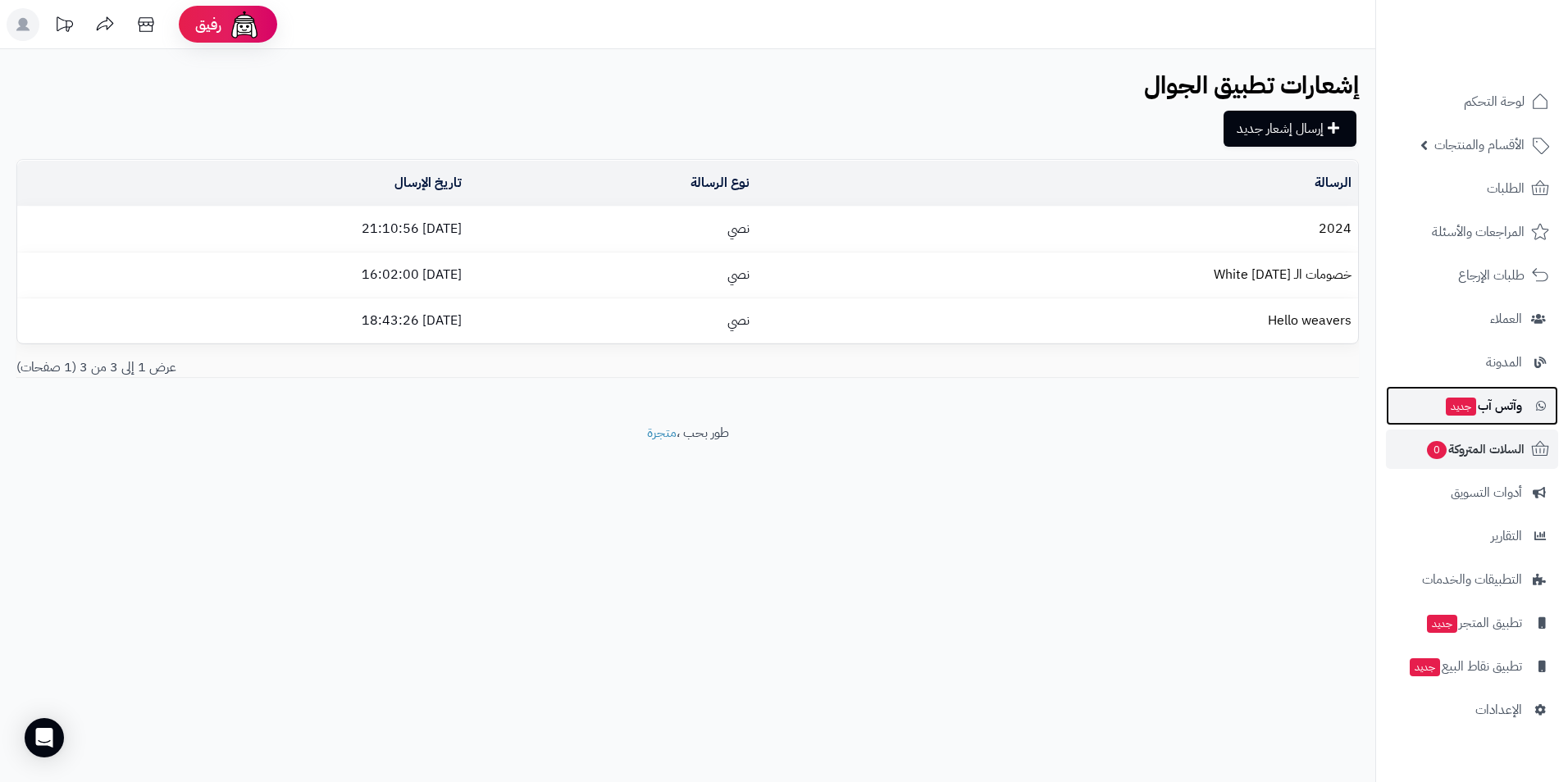
click at [1516, 393] on link "وآتس آب جديد" at bounding box center [1471, 406] width 172 height 39
